Goal: Task Accomplishment & Management: Use online tool/utility

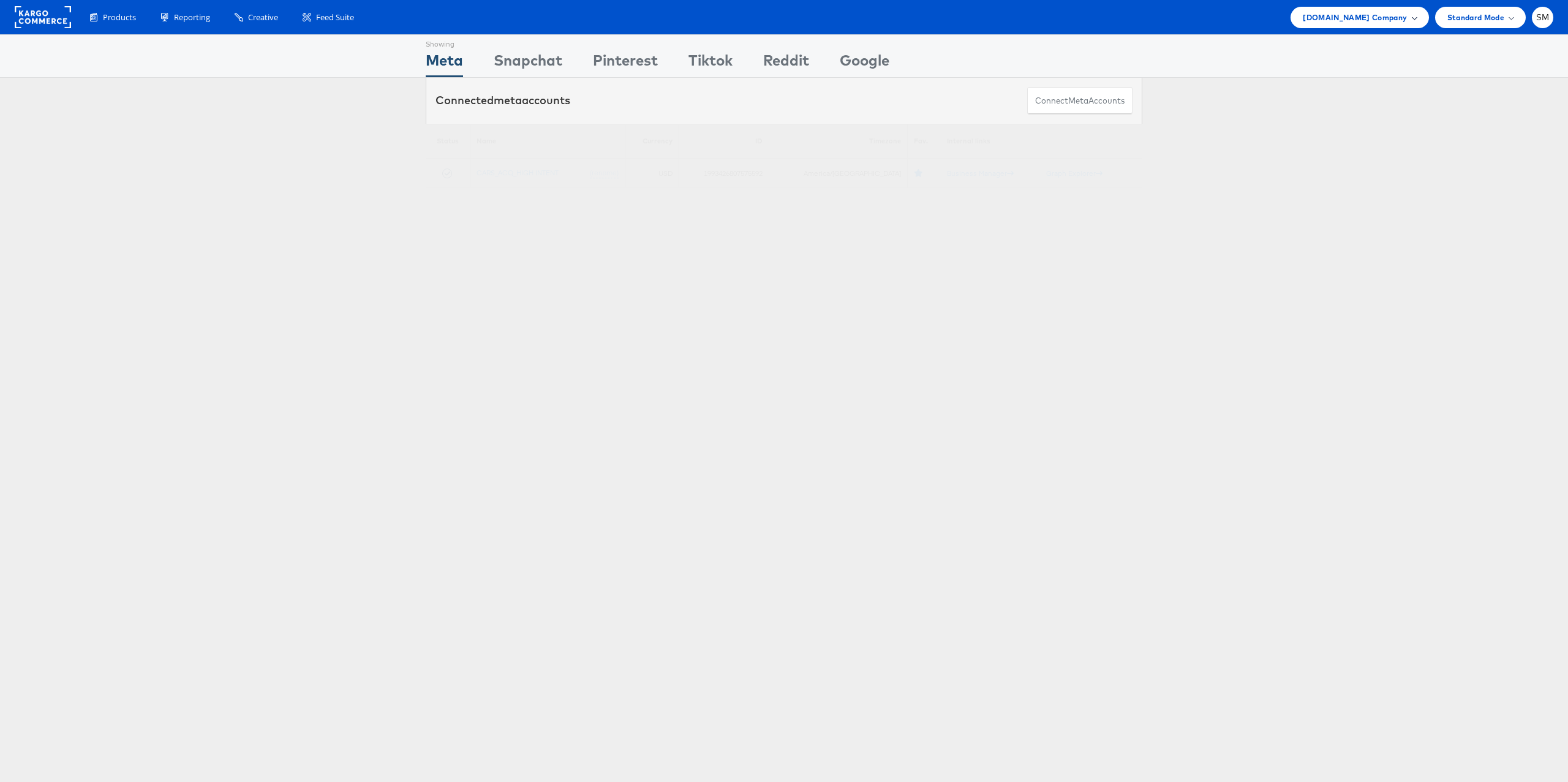
click at [1385, 17] on span "Cars.com Company" at bounding box center [1354, 17] width 104 height 13
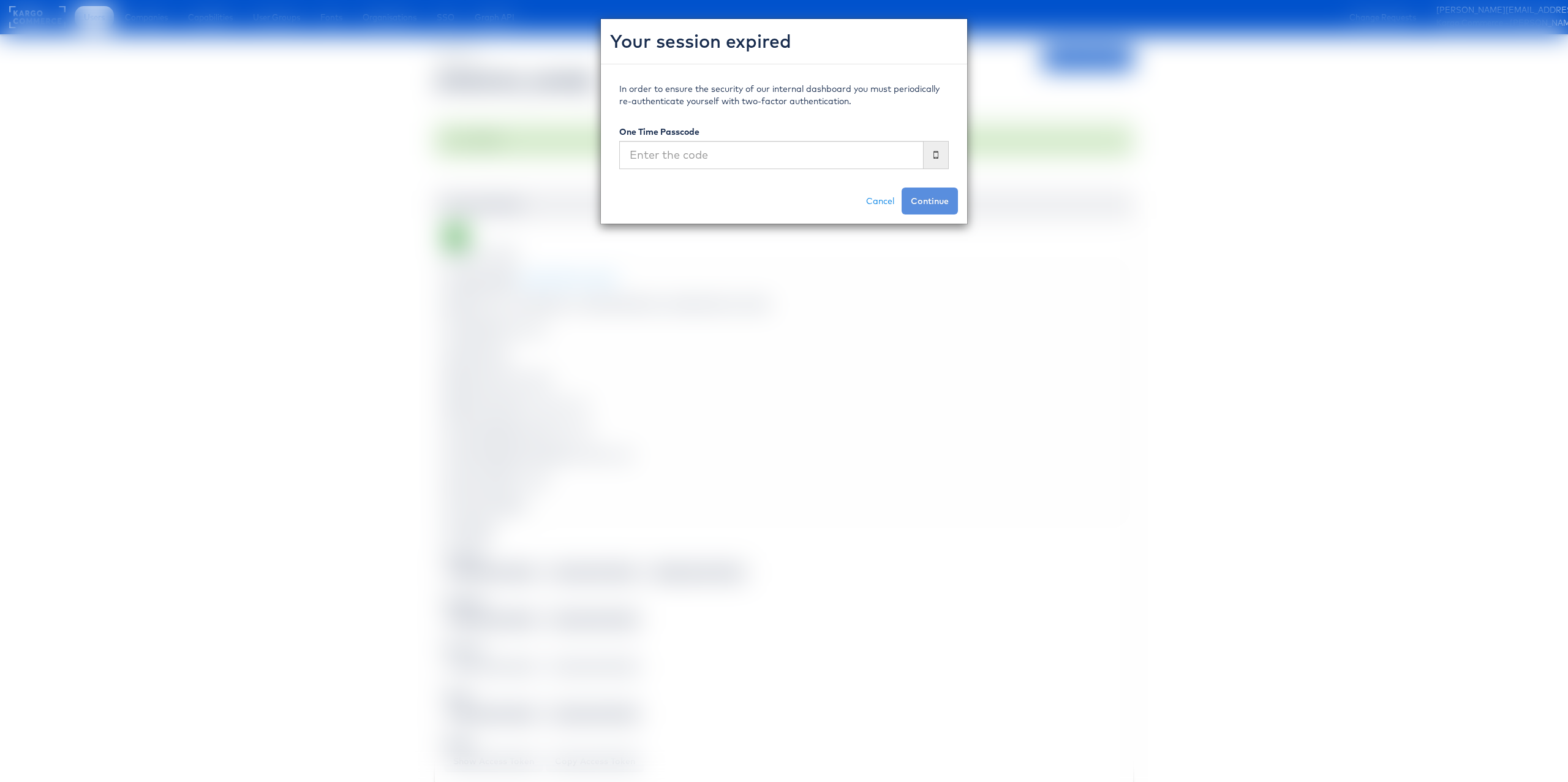
scroll to position [38, 1]
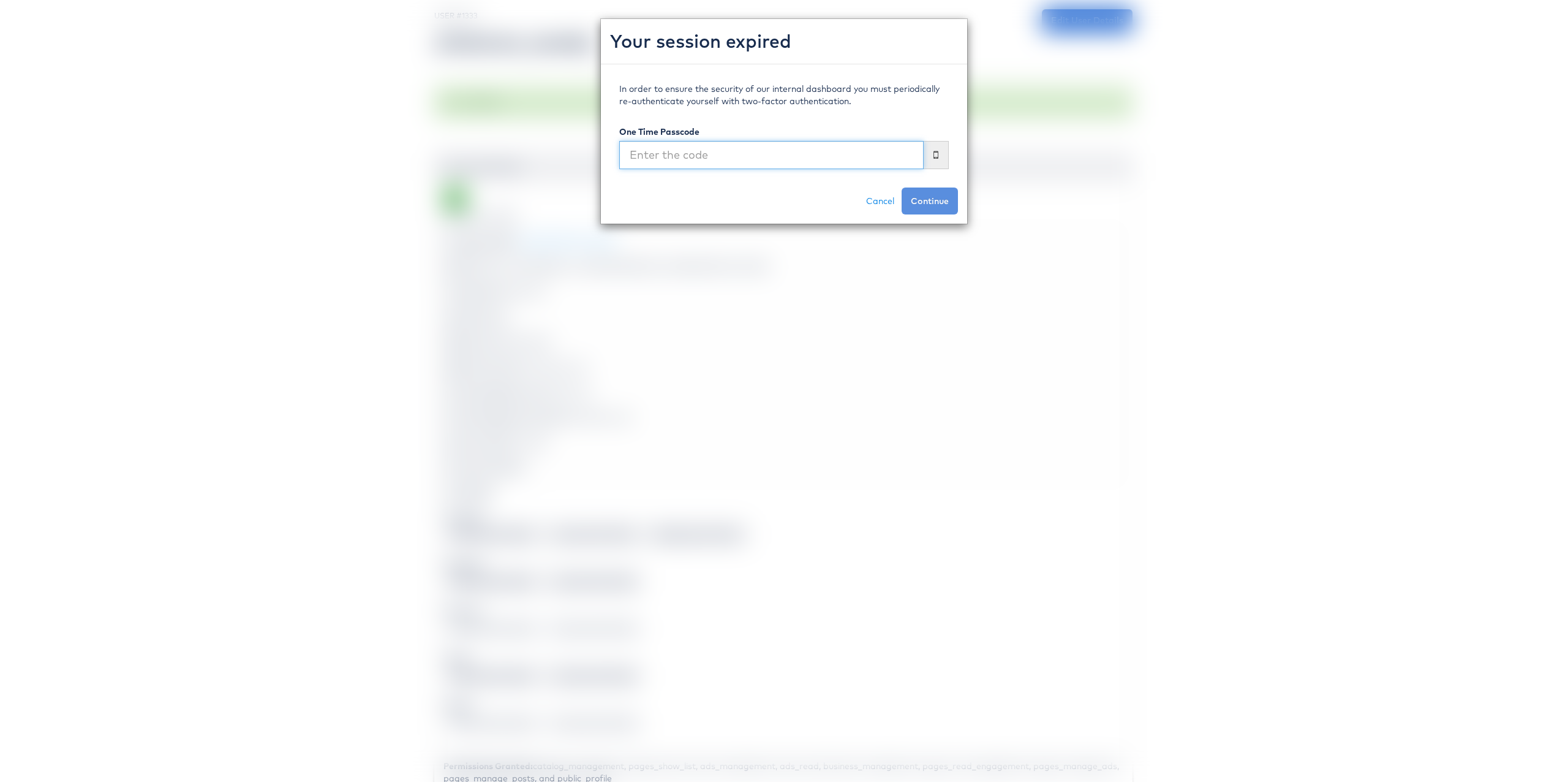
click at [689, 163] on input "text" at bounding box center [771, 155] width 304 height 28
type input "594354"
click at [901, 187] on button "Continue" at bounding box center [930, 201] width 57 height 27
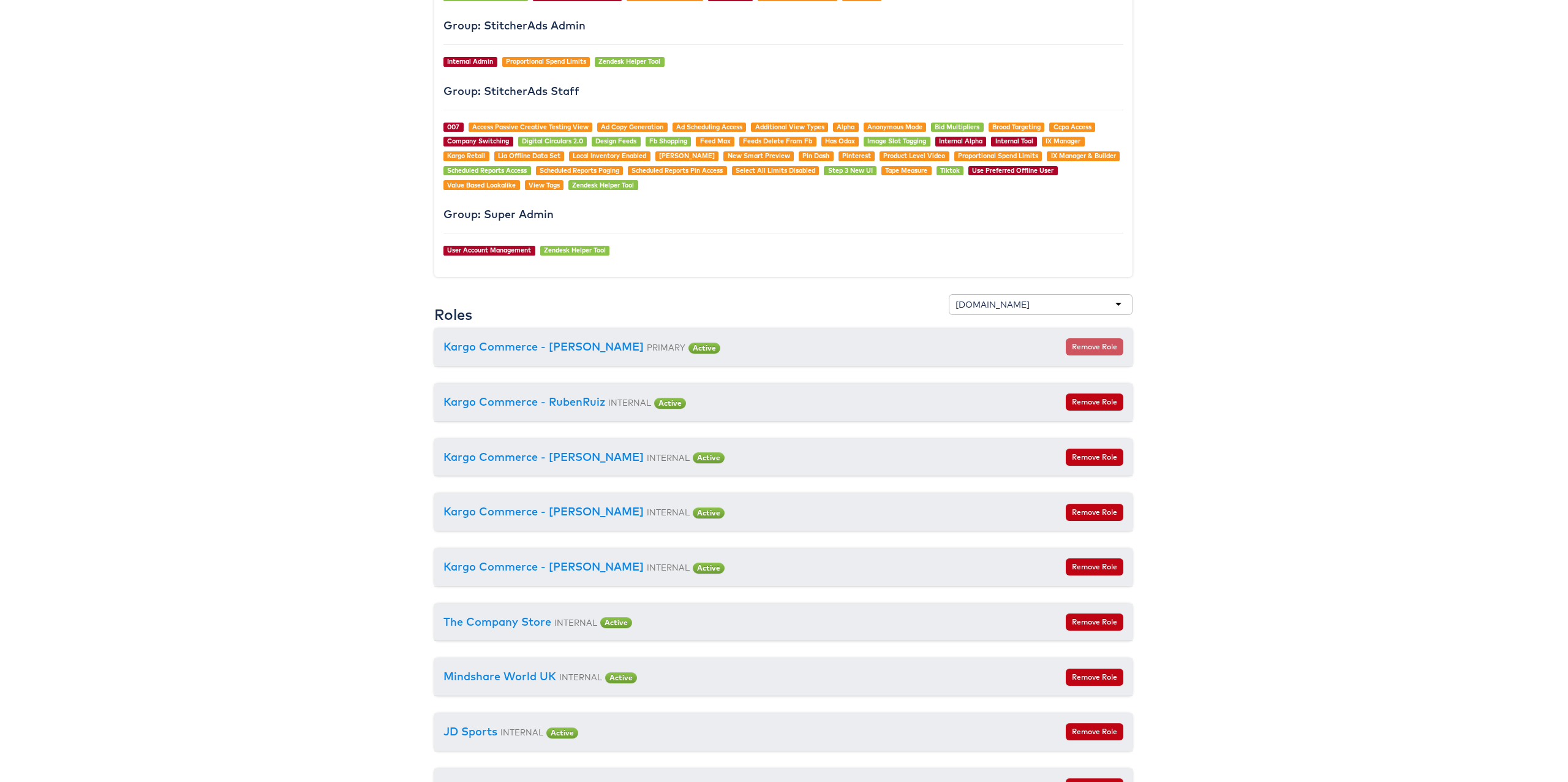
scroll to position [1324, 1]
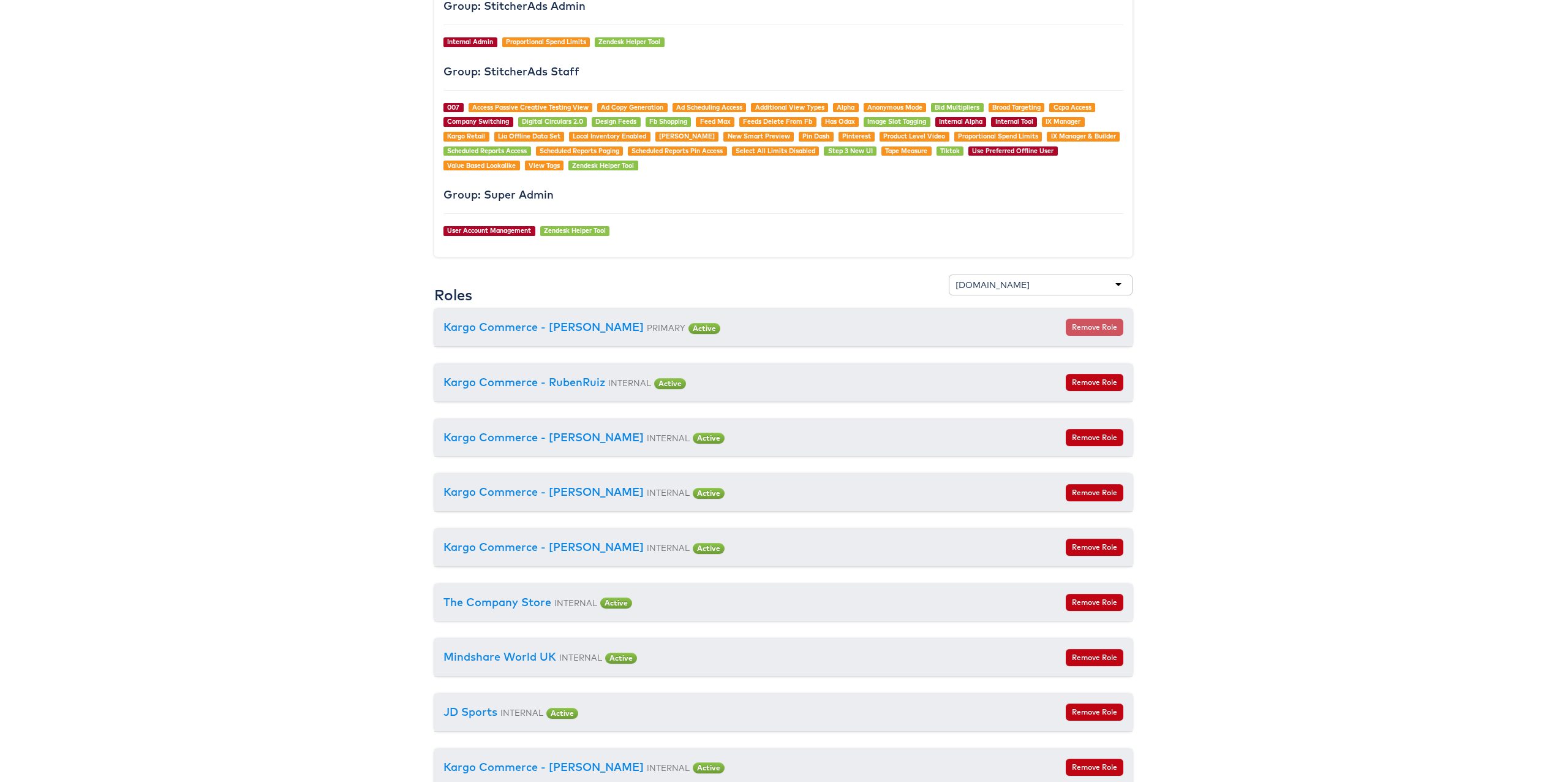
click at [986, 285] on div "Cars.com" at bounding box center [992, 285] width 74 height 13
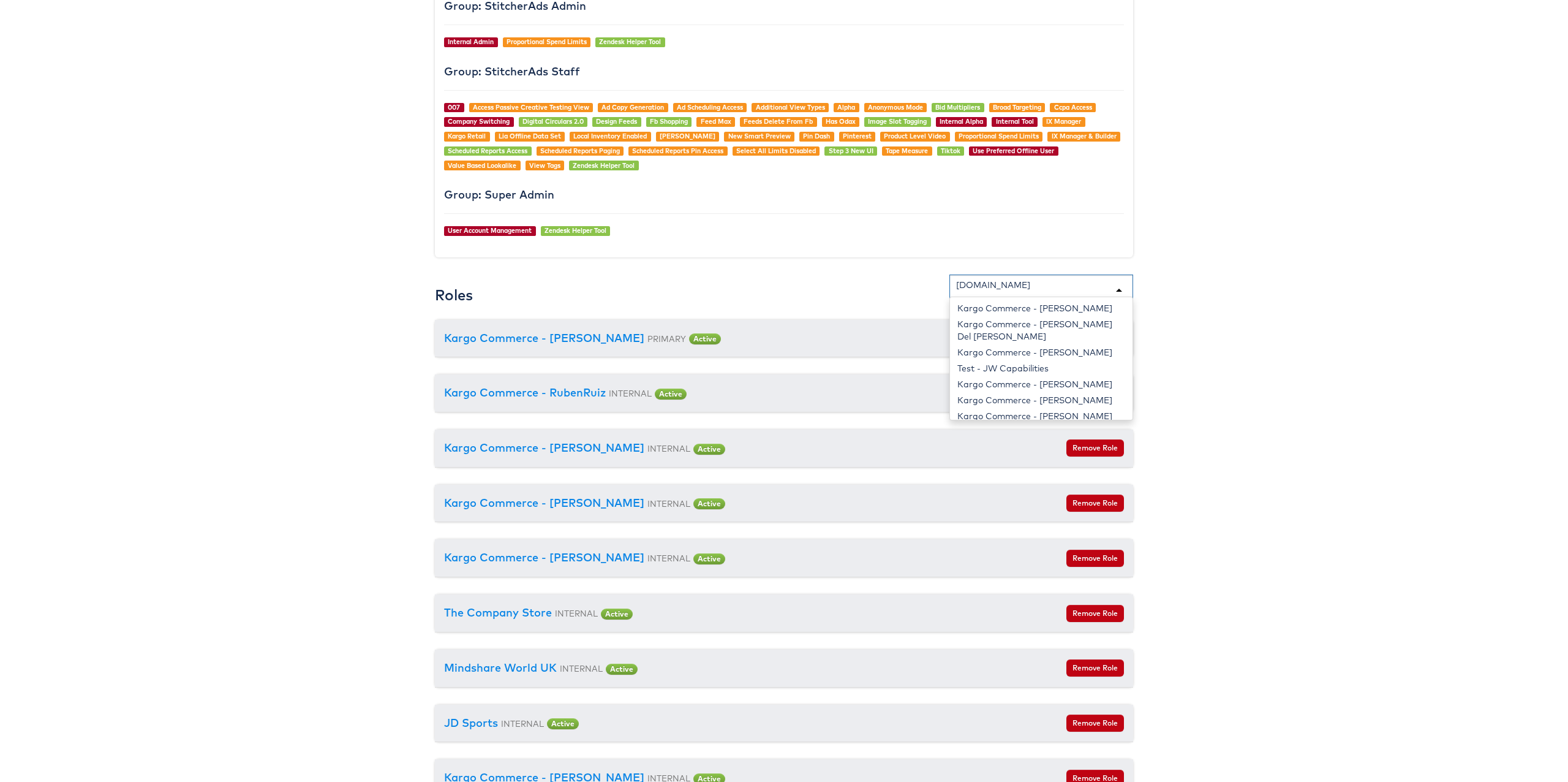
click at [986, 285] on div "Cars.com" at bounding box center [993, 285] width 74 height 13
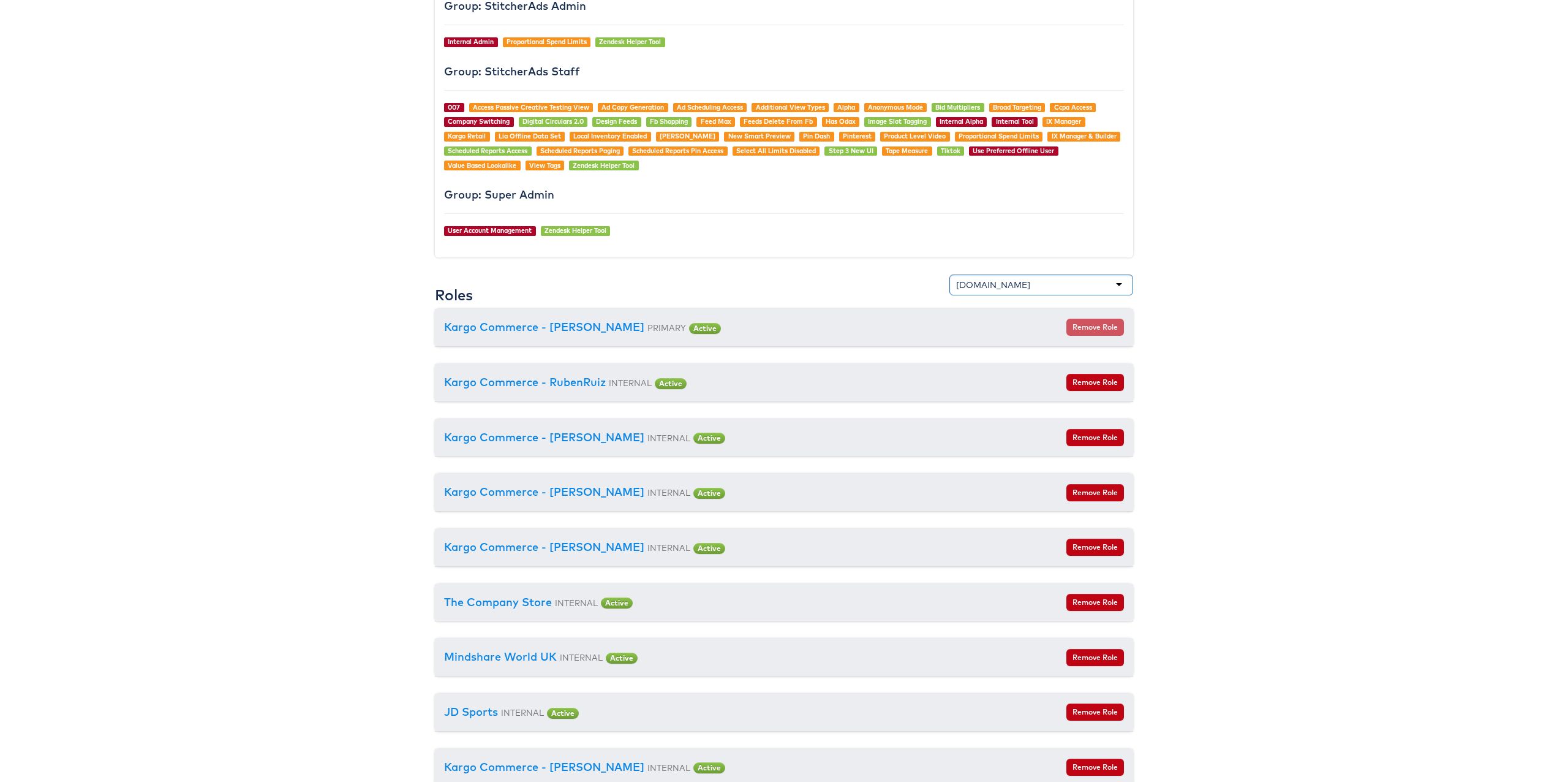
click at [986, 285] on div "Cars.com" at bounding box center [993, 285] width 74 height 13
type input "aldi"
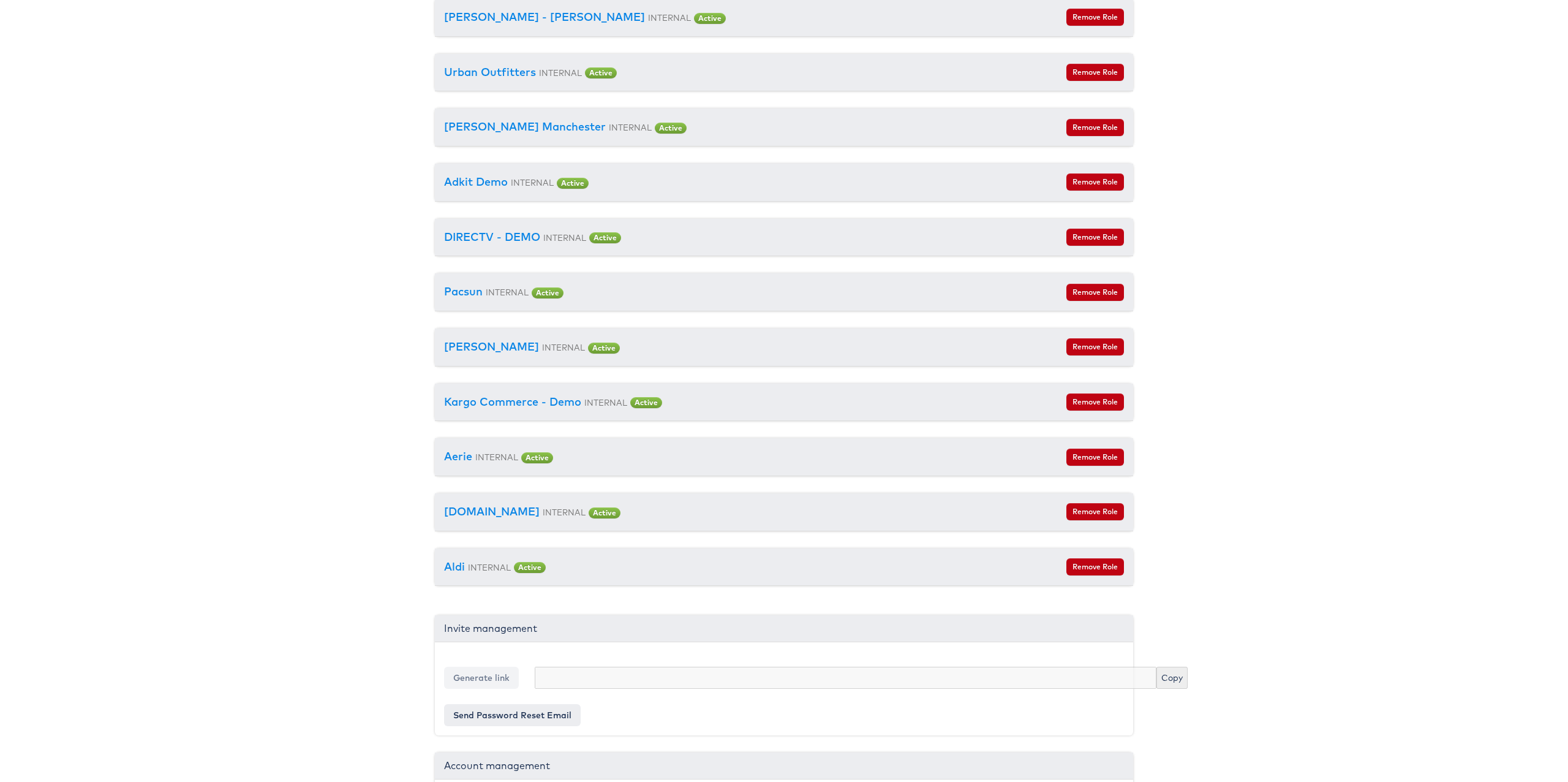
scroll to position [4491, 1]
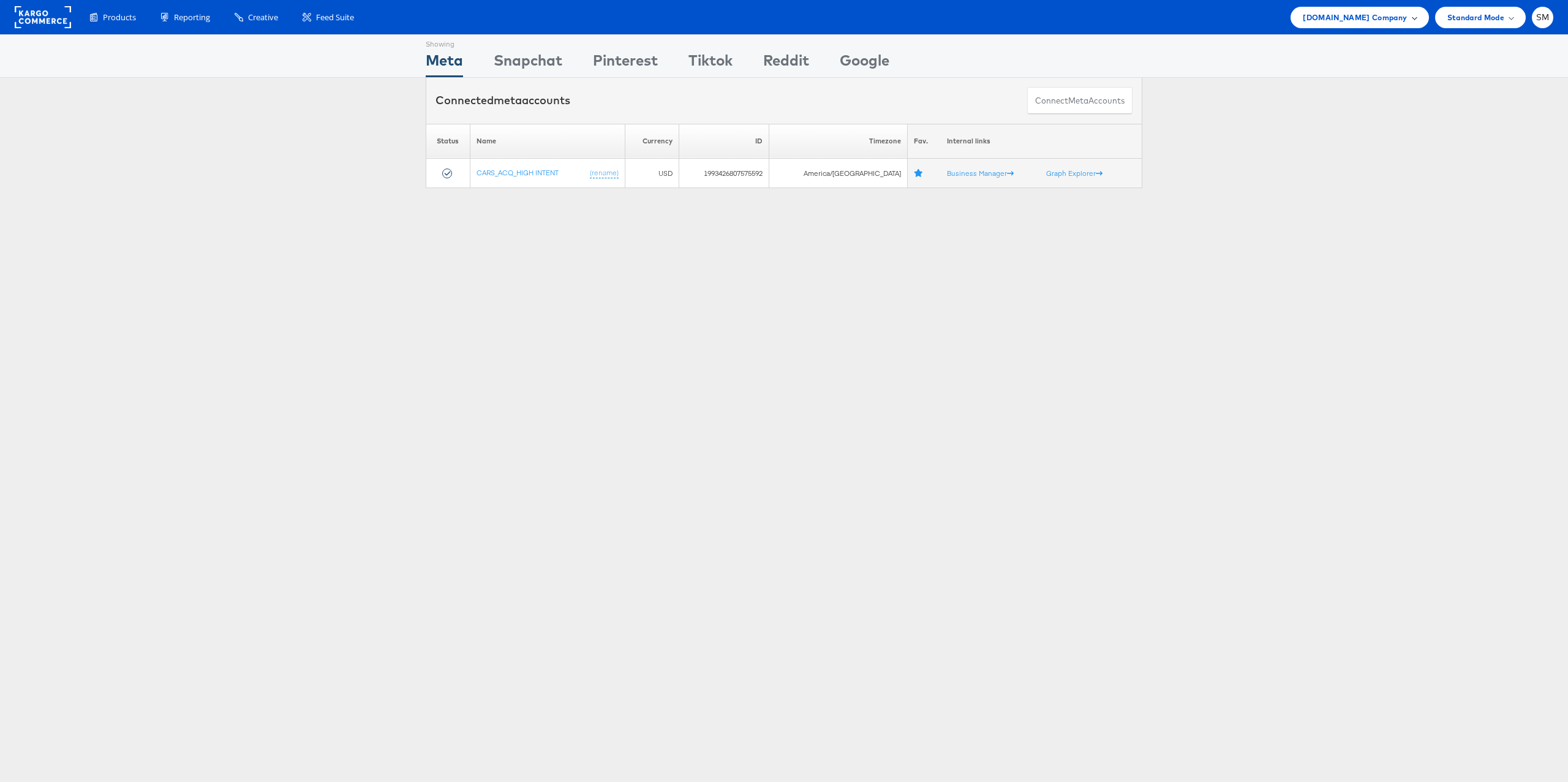
click at [1356, 18] on span "Cars.com Company" at bounding box center [1354, 17] width 104 height 13
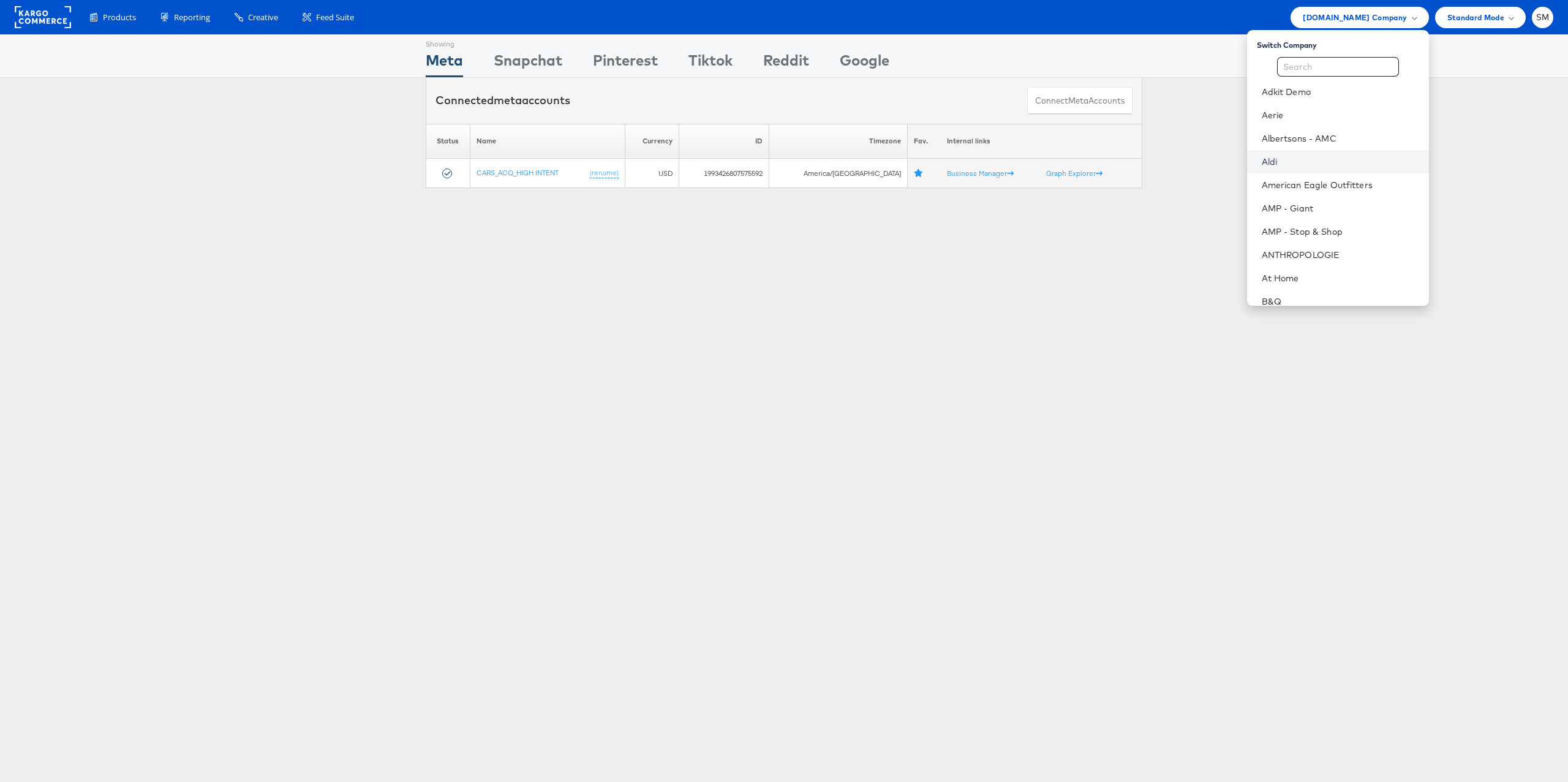
click at [1261, 159] on link "Aldi" at bounding box center [1339, 162] width 157 height 13
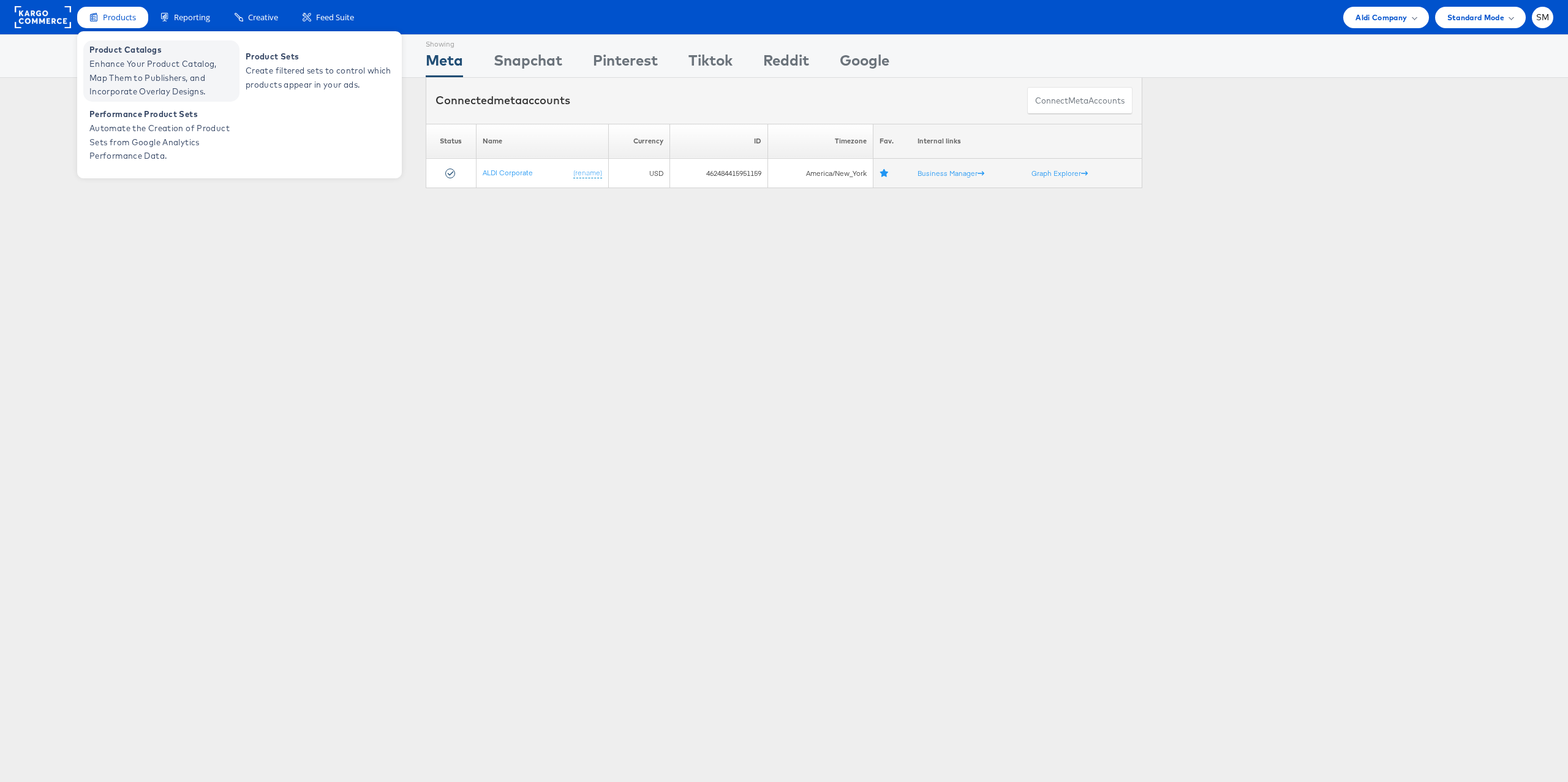
click at [118, 65] on span "Enhance Your Product Catalog, Map Them to Publishers, and Incorporate Overlay D…" at bounding box center [163, 77] width 147 height 42
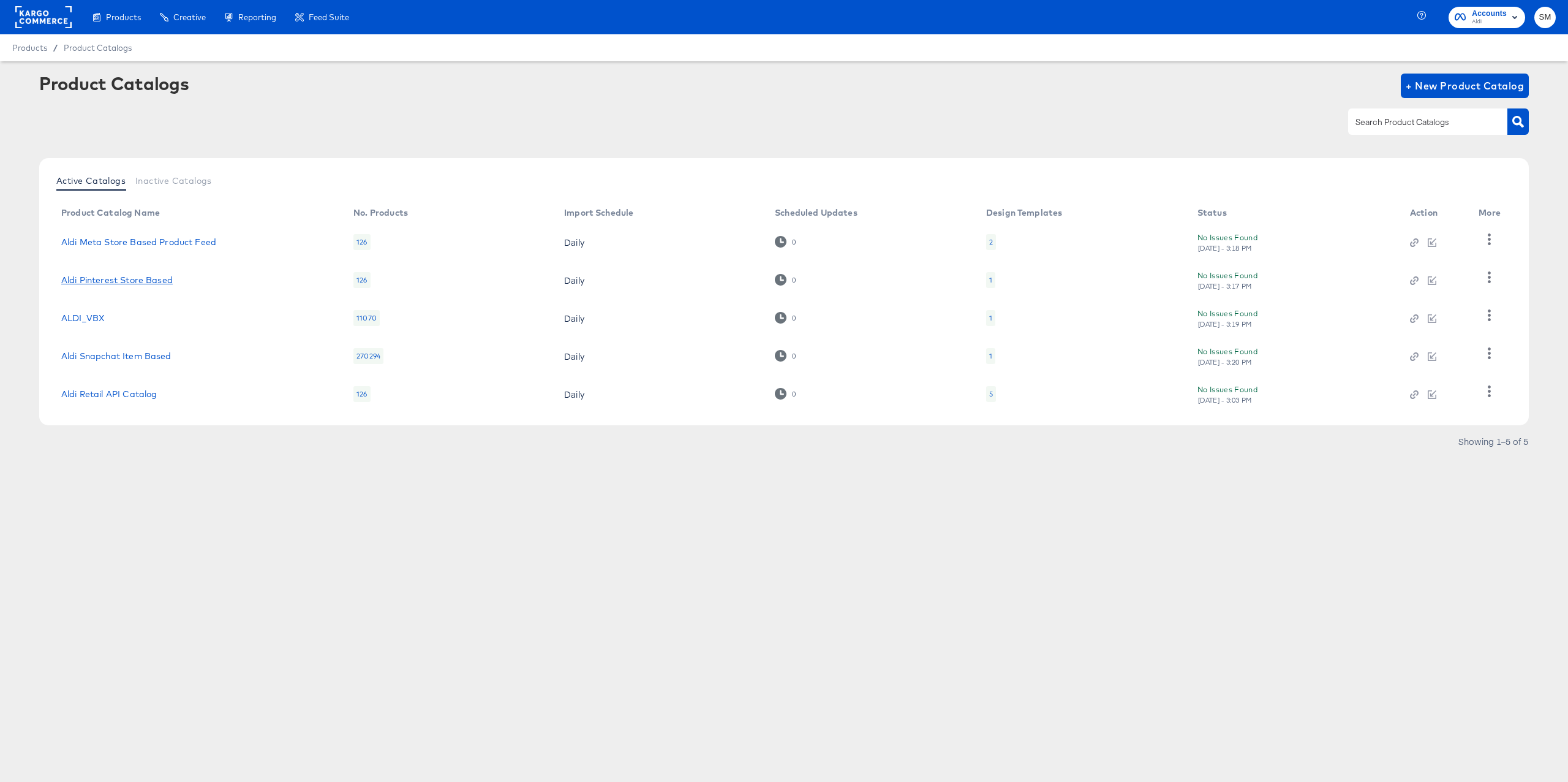
click at [141, 278] on link "Aldi Pinterest Store Based" at bounding box center [117, 280] width 111 height 10
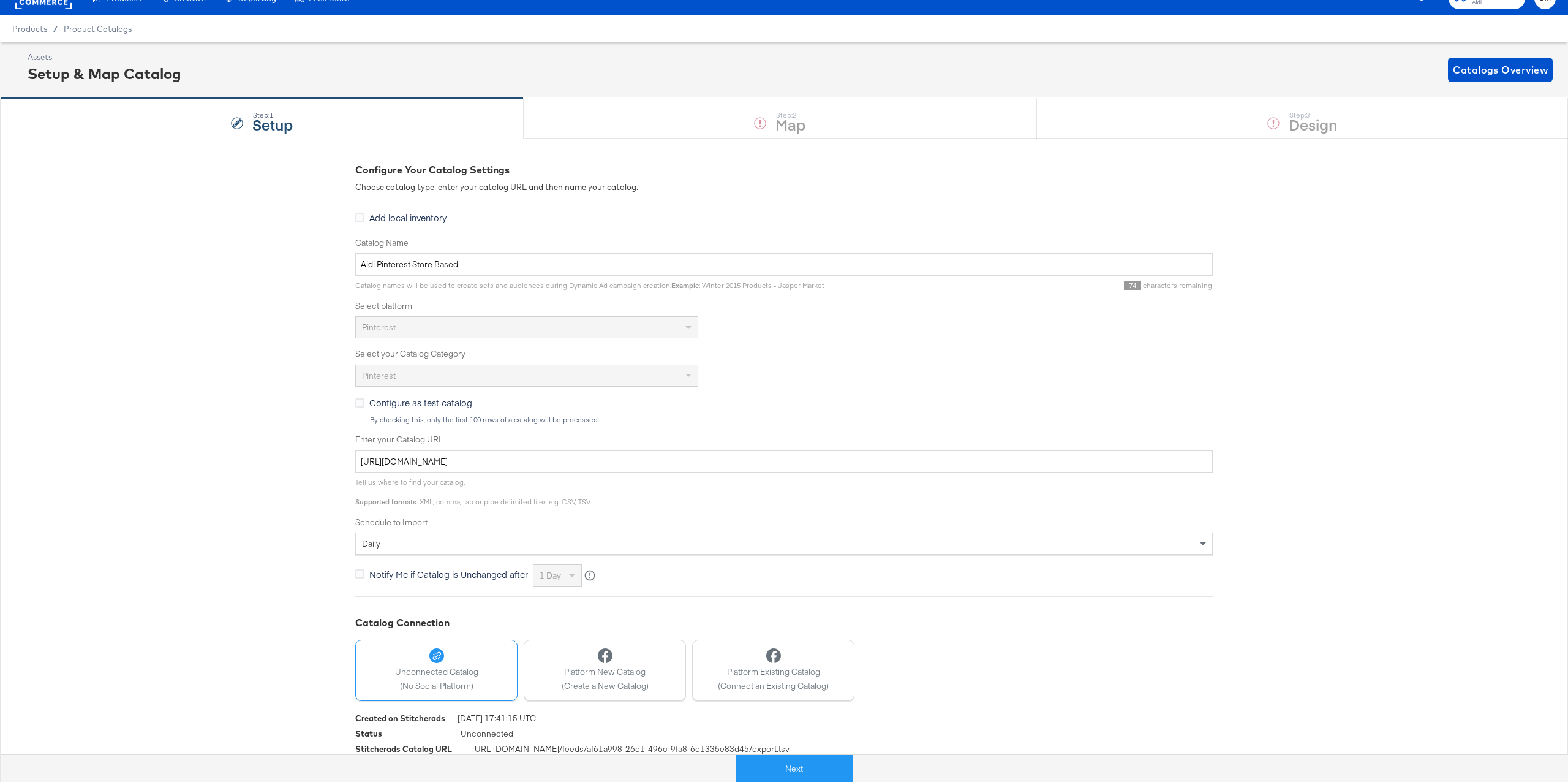
scroll to position [41, 0]
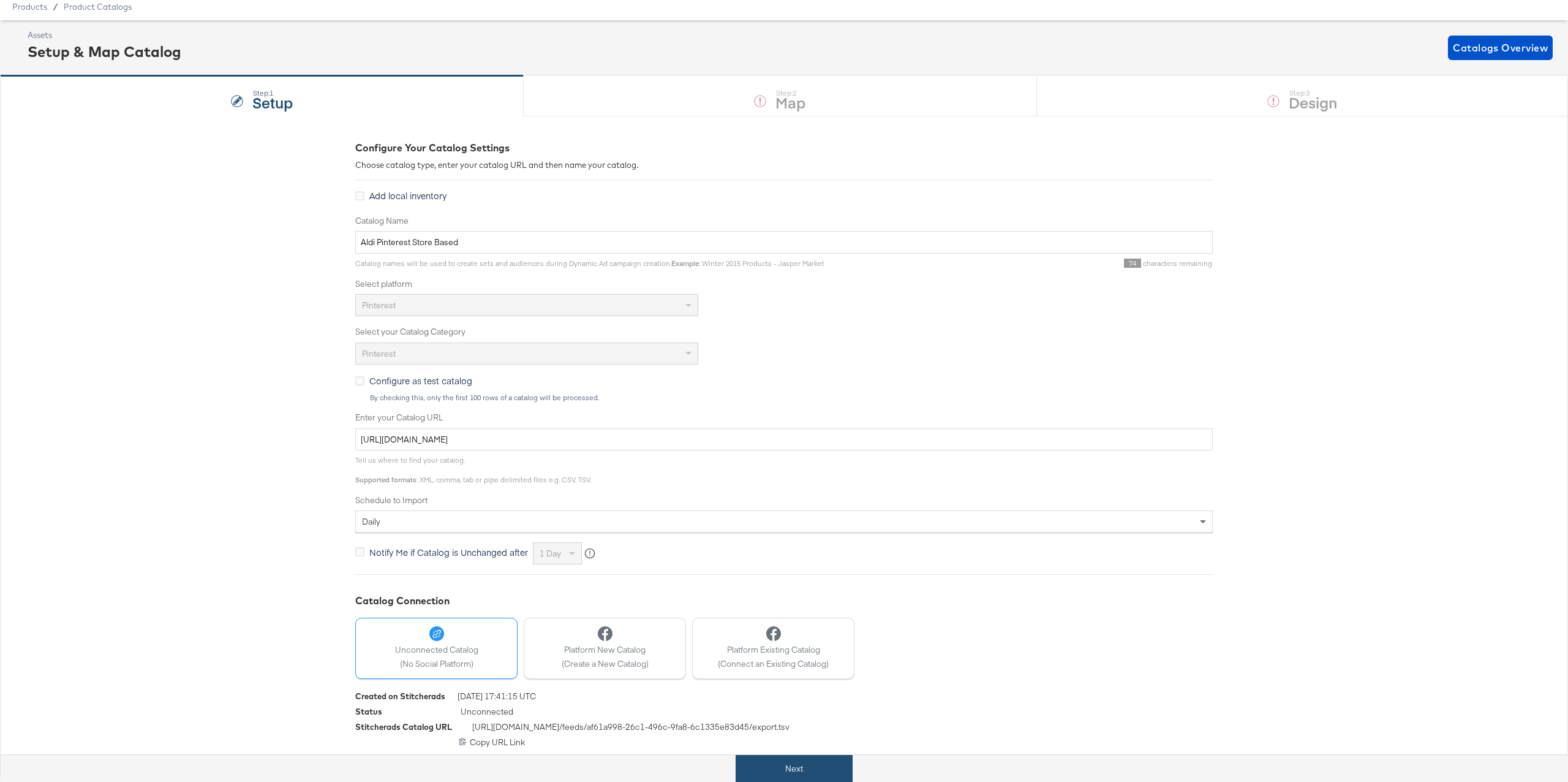
click at [812, 764] on button "Next" at bounding box center [794, 768] width 117 height 27
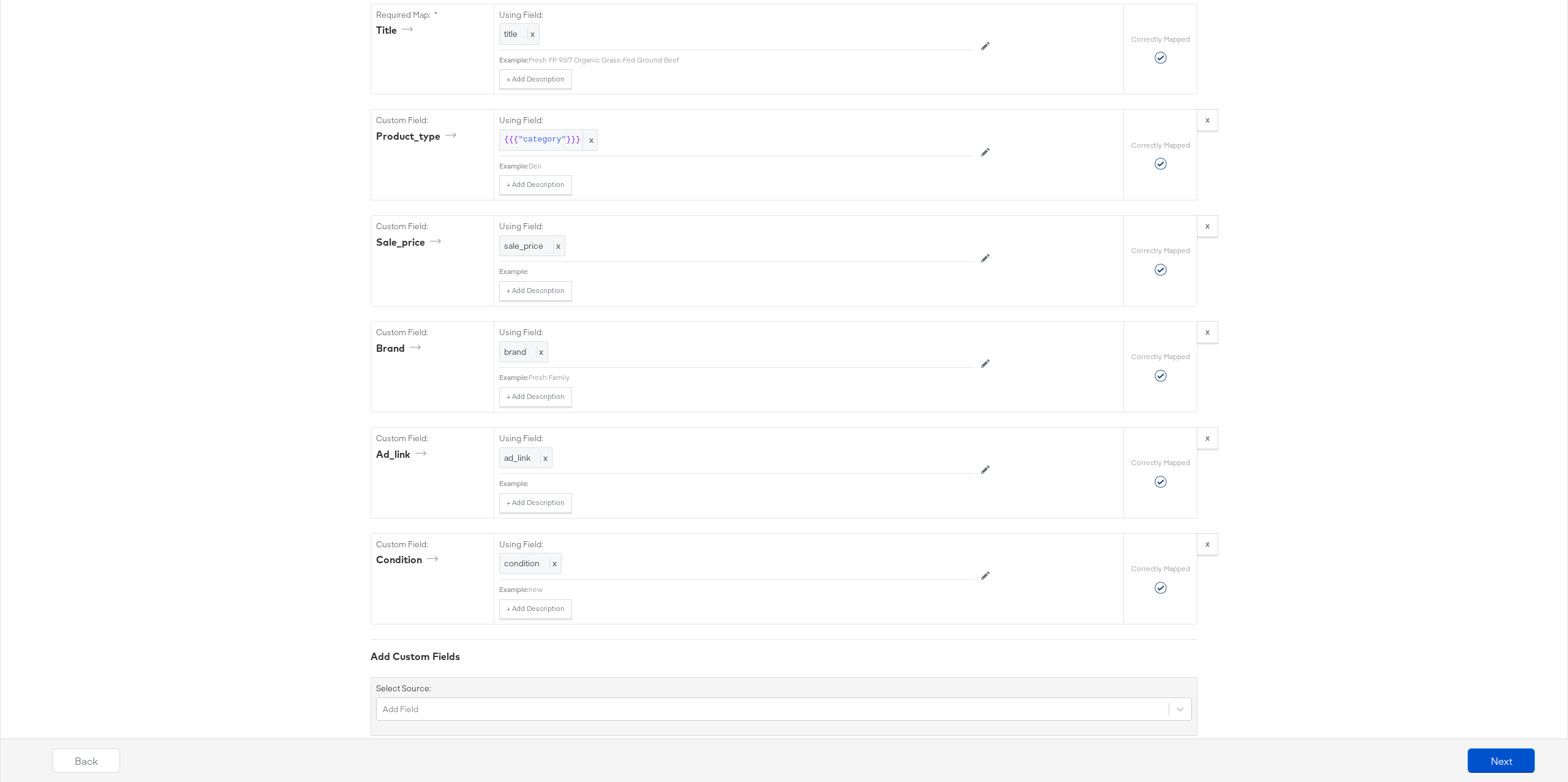
scroll to position [952, 0]
